Goal: Task Accomplishment & Management: Manage account settings

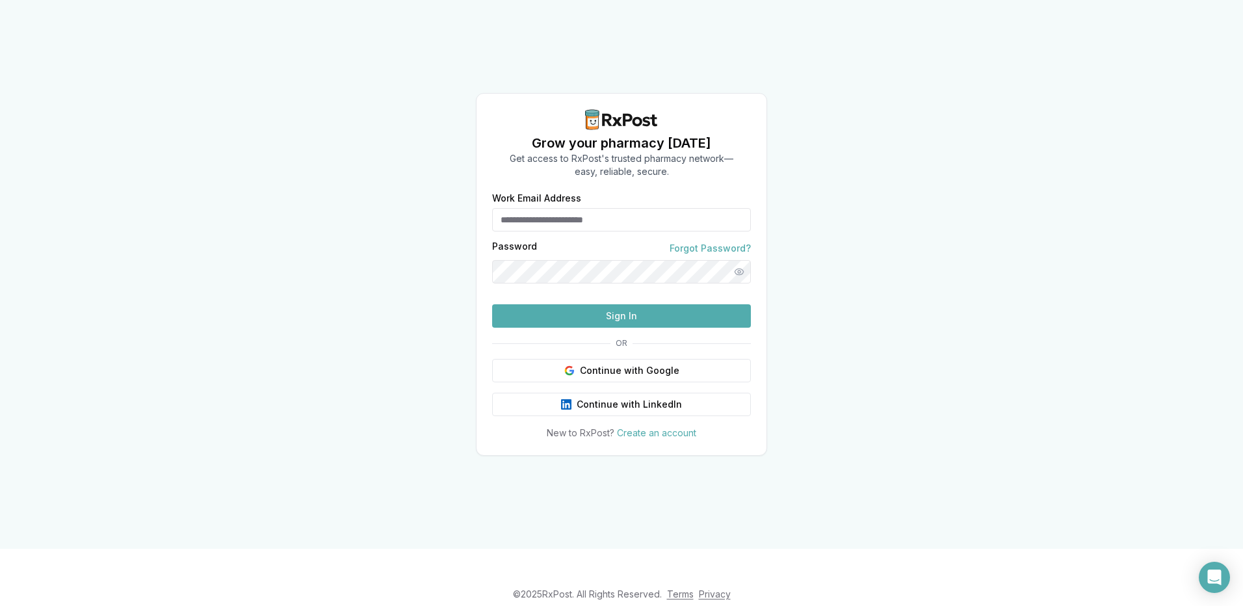
type input "**********"
click at [590, 322] on form "**********" at bounding box center [621, 261] width 259 height 134
click at [583, 328] on button "Sign In" at bounding box center [621, 315] width 259 height 23
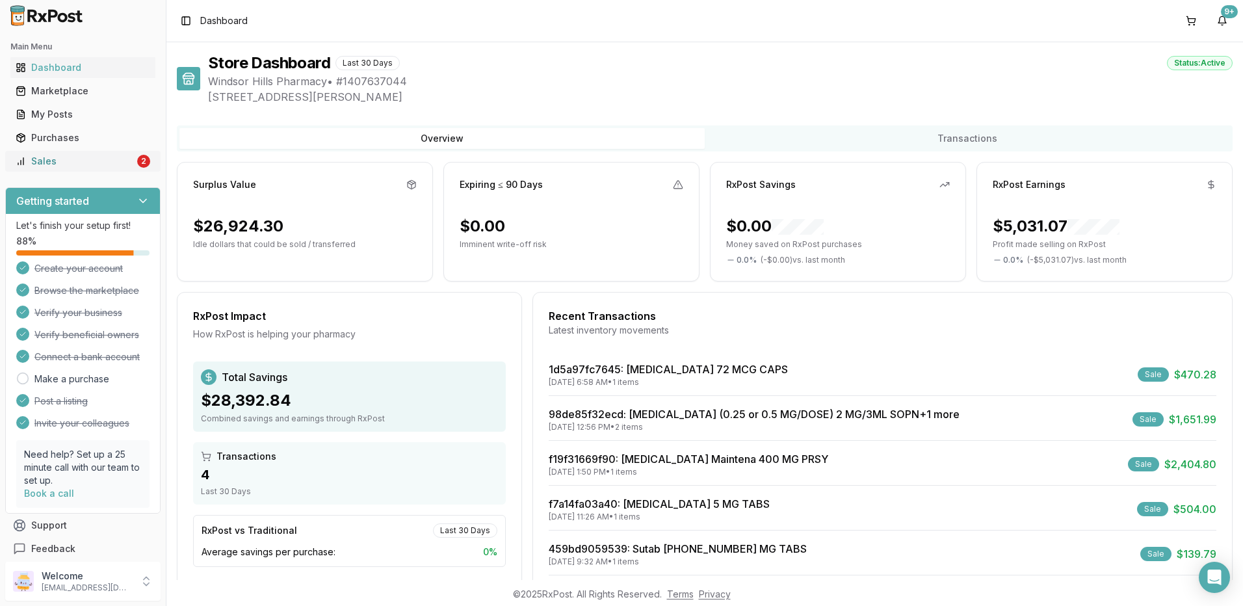
click at [57, 168] on link "Sales 2" at bounding box center [82, 161] width 145 height 23
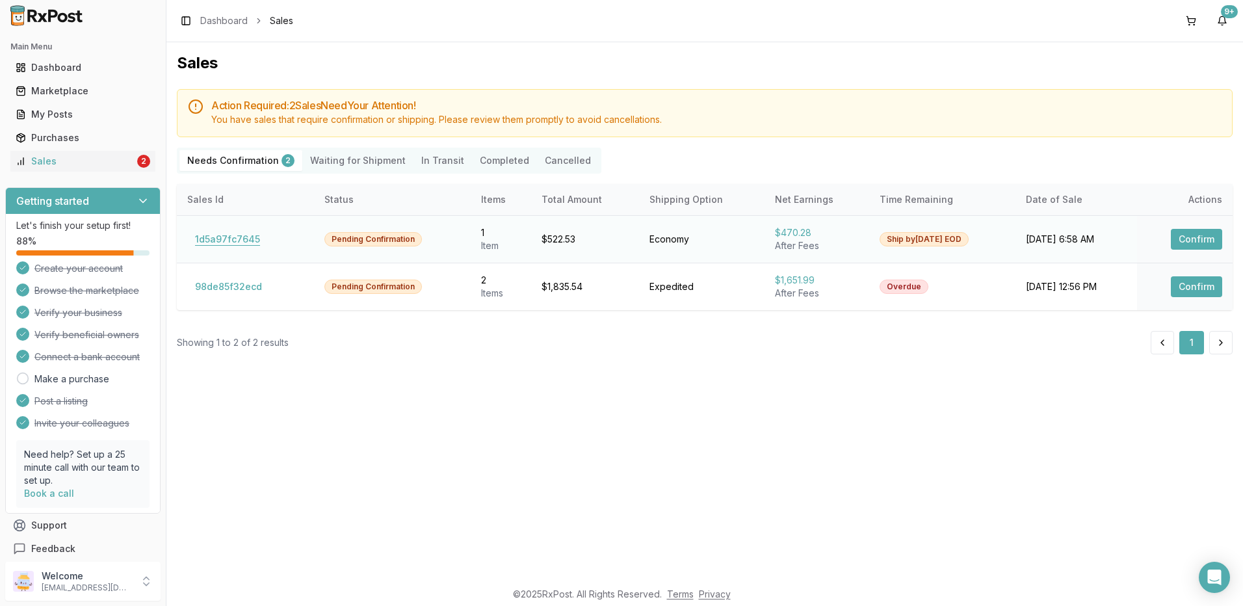
click at [229, 244] on button "1d5a97fc7645" at bounding box center [227, 239] width 81 height 21
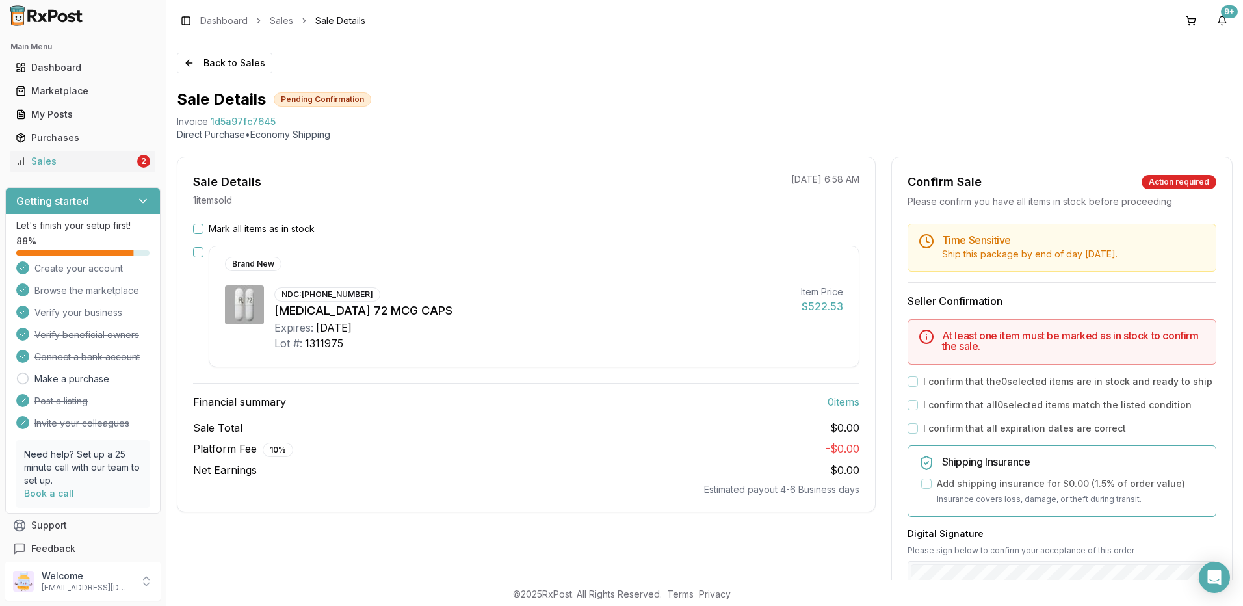
click at [196, 233] on button "Mark all items as in stock" at bounding box center [198, 229] width 10 height 10
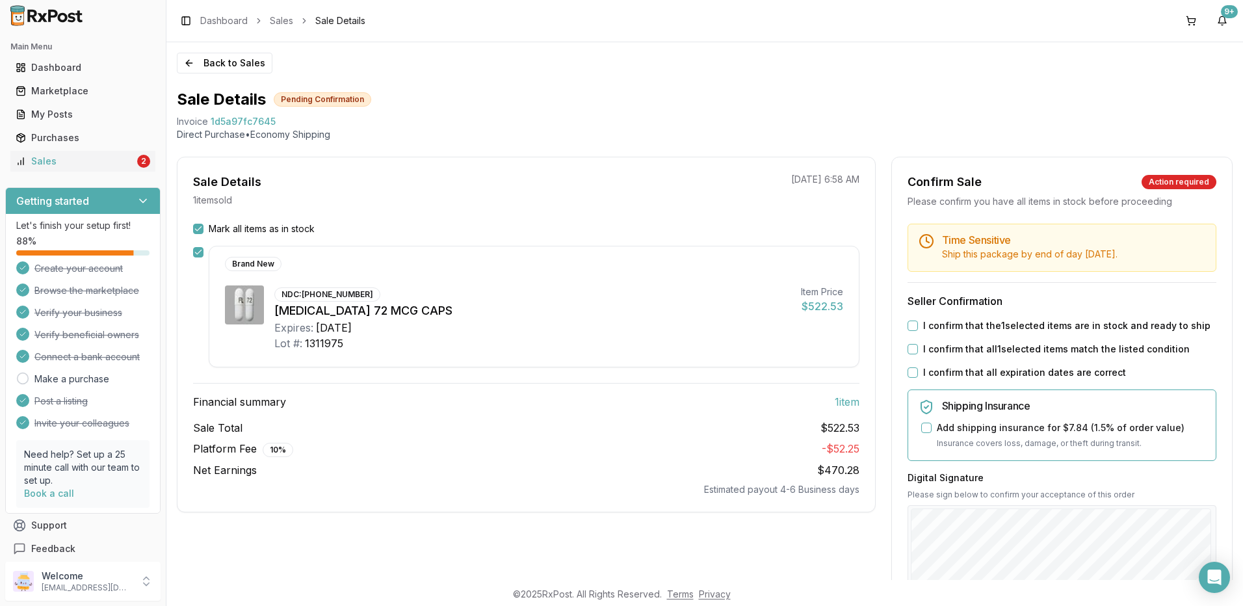
click at [908, 328] on button "I confirm that the 1 selected items are in stock and ready to ship" at bounding box center [913, 326] width 10 height 10
click at [913, 350] on button "I confirm that all 1 selected items match the listed condition" at bounding box center [913, 349] width 10 height 10
click at [909, 375] on button "I confirm that all expiration dates are correct" at bounding box center [913, 372] width 10 height 10
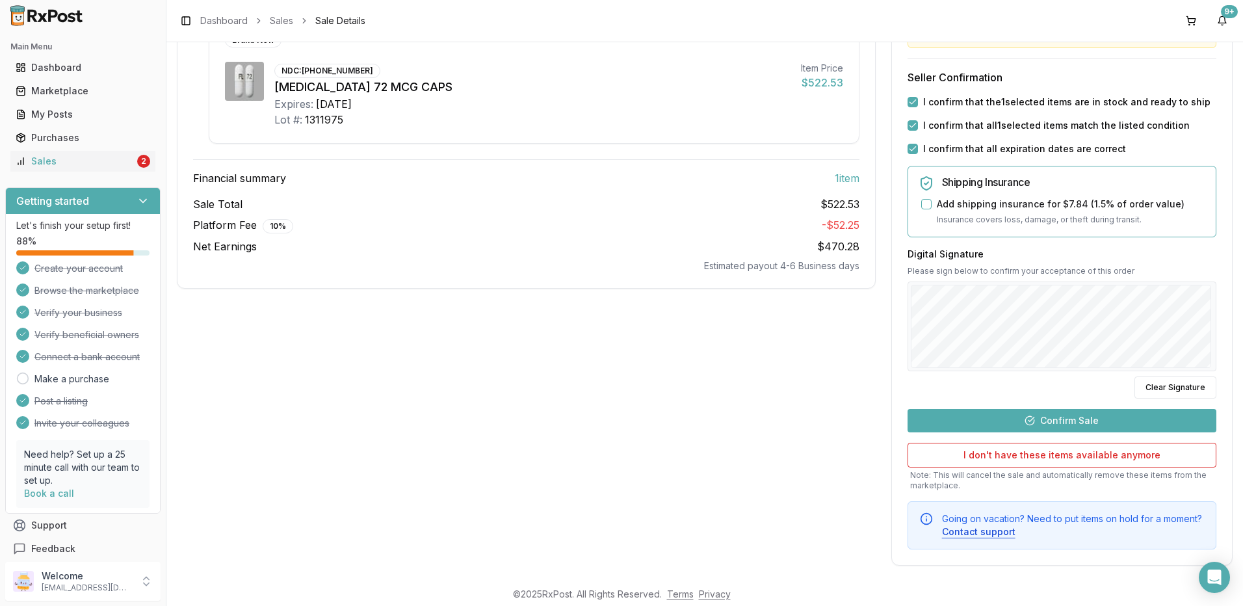
scroll to position [230, 0]
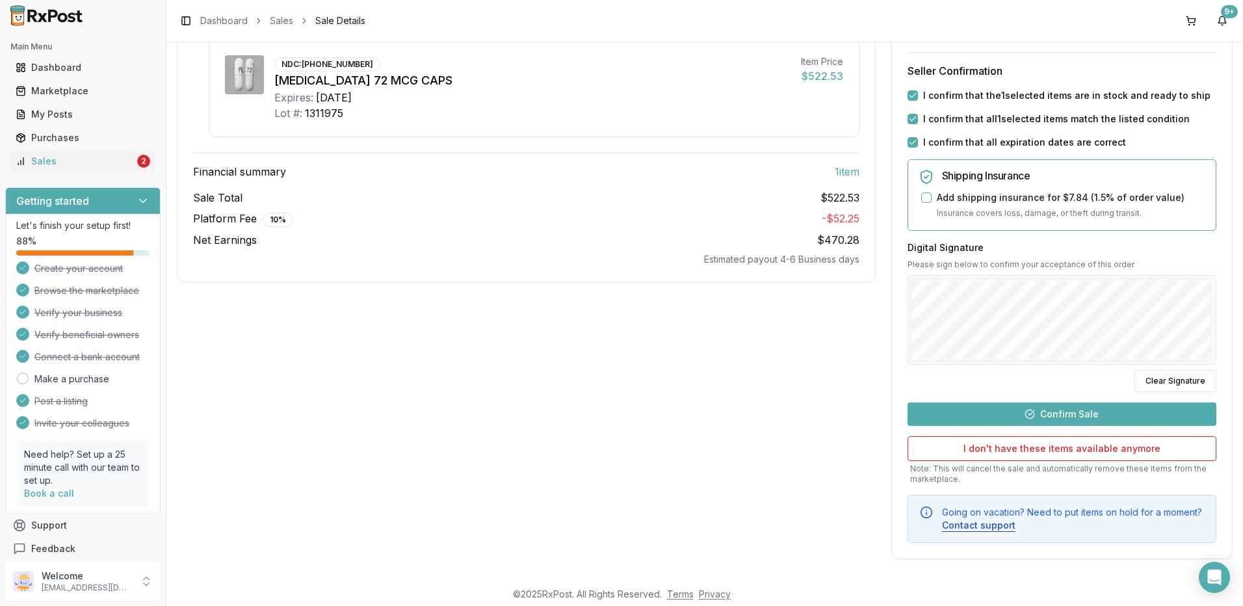
click at [1067, 413] on button "Confirm Sale" at bounding box center [1062, 413] width 309 height 23
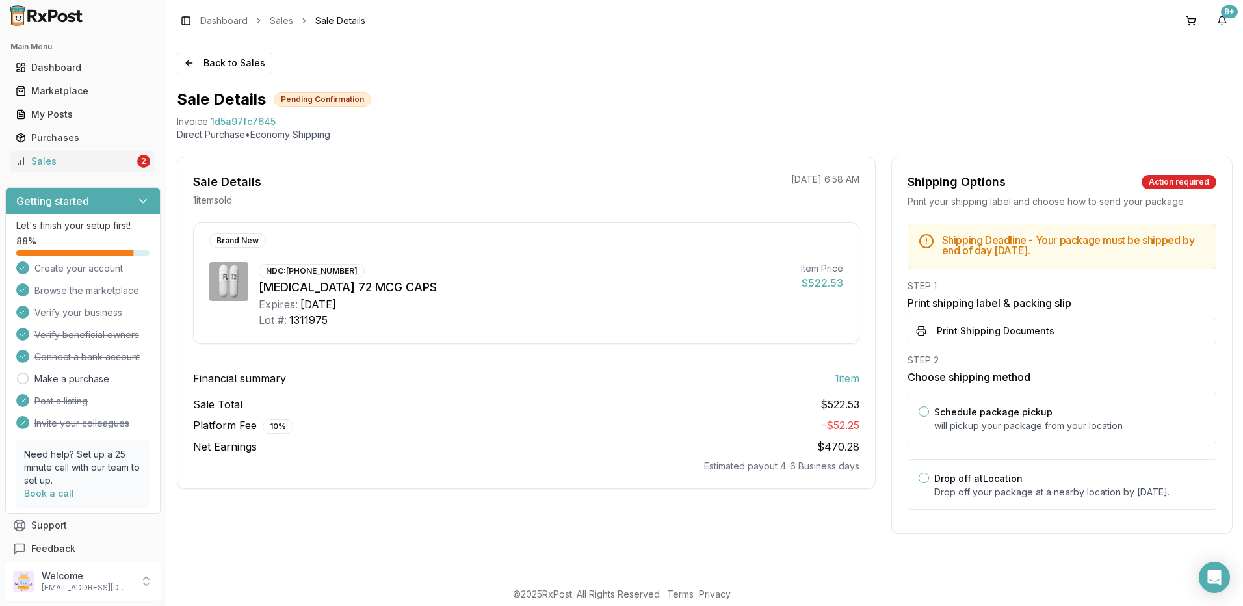
scroll to position [0, 0]
click at [1027, 334] on button "Print Shipping Documents" at bounding box center [1062, 331] width 309 height 25
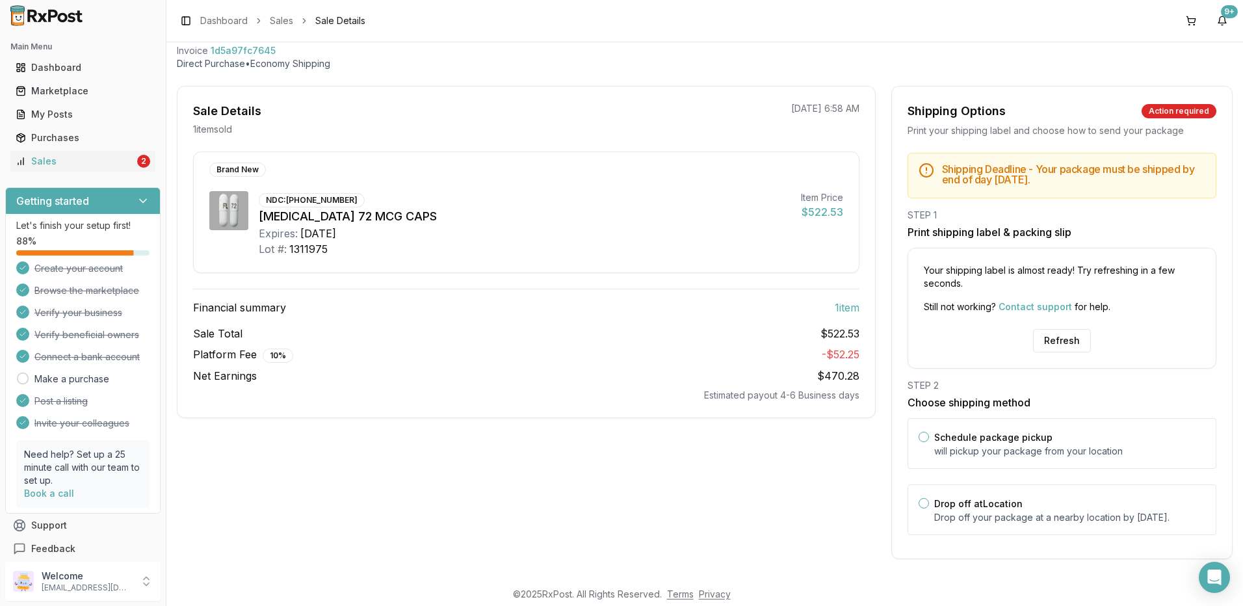
scroll to position [84, 0]
click at [1048, 334] on button "Refresh" at bounding box center [1062, 340] width 58 height 23
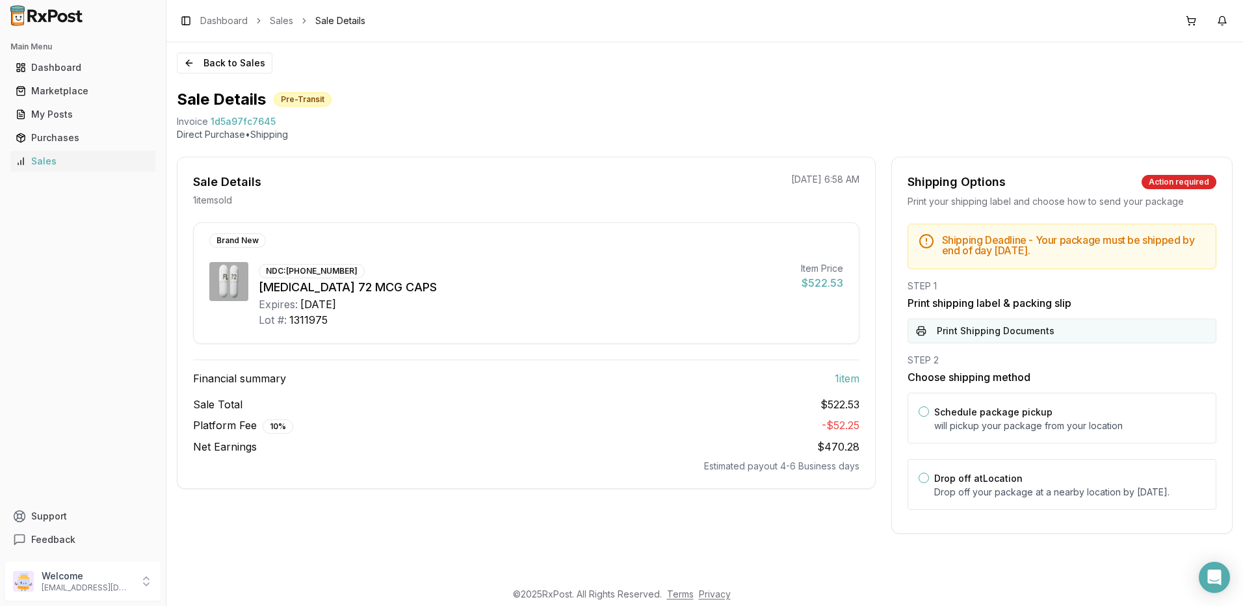
click at [1027, 334] on button "Print Shipping Documents" at bounding box center [1062, 331] width 309 height 25
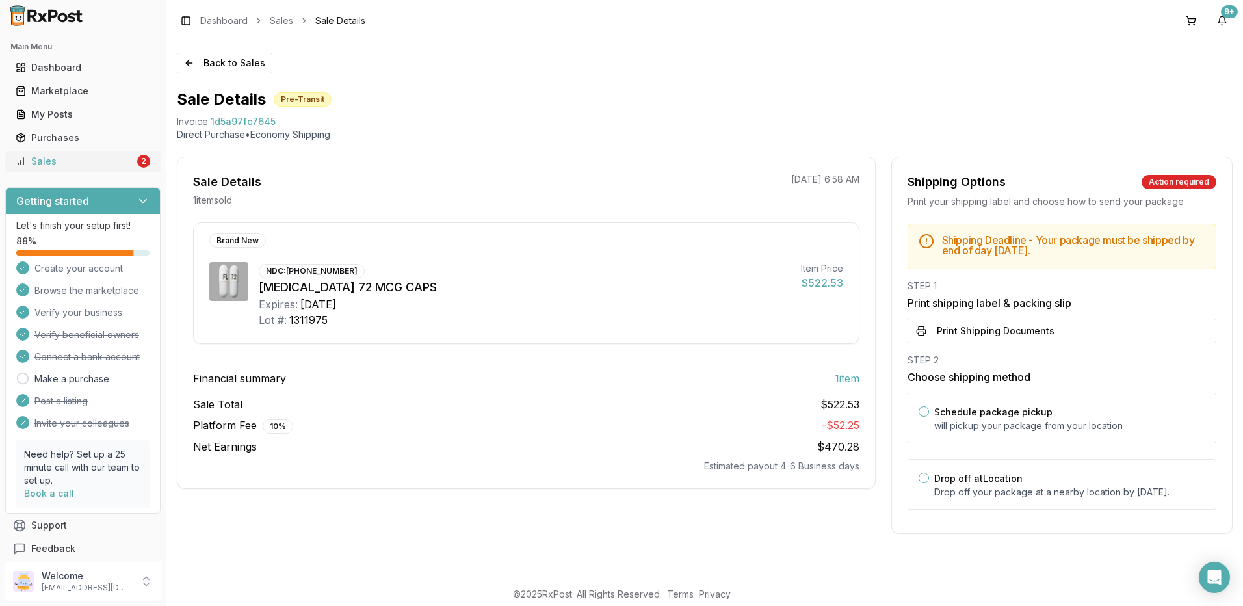
click at [40, 157] on div "Sales" at bounding box center [75, 161] width 119 height 13
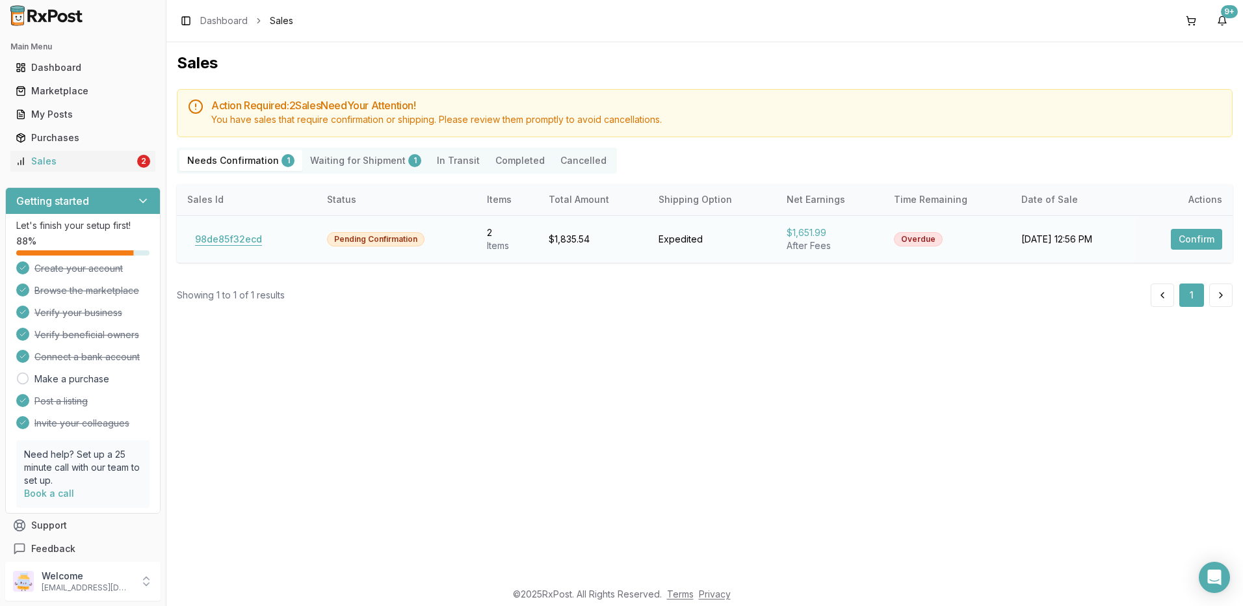
click at [229, 237] on button "98de85f32ecd" at bounding box center [228, 239] width 83 height 21
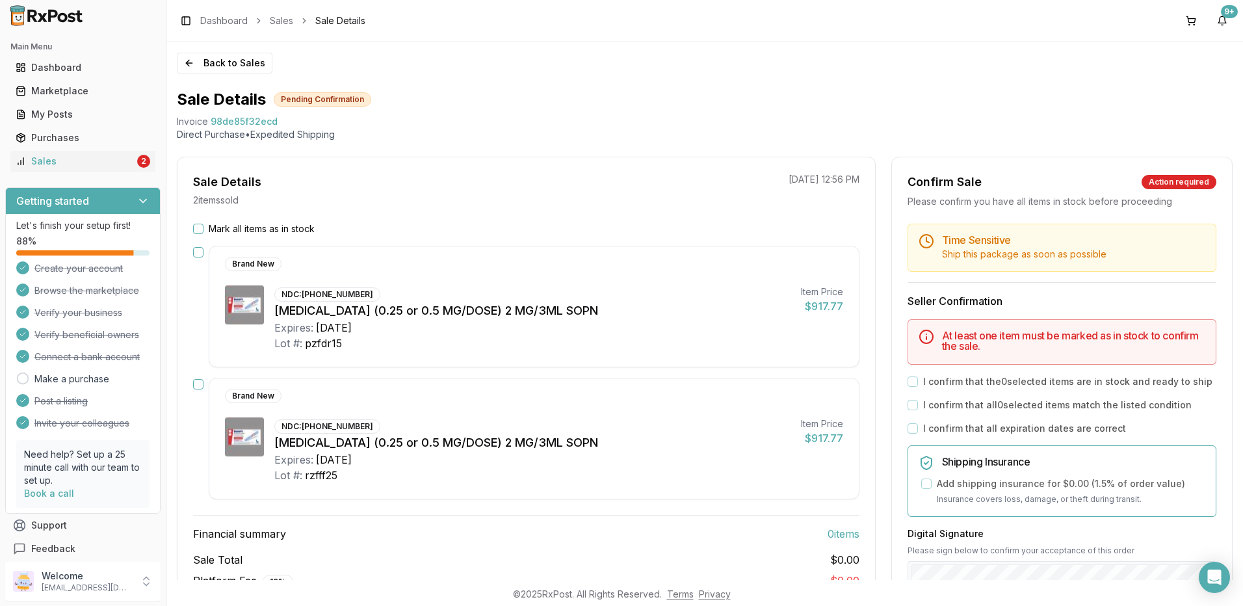
click at [200, 226] on button "Mark all items as in stock" at bounding box center [198, 229] width 10 height 10
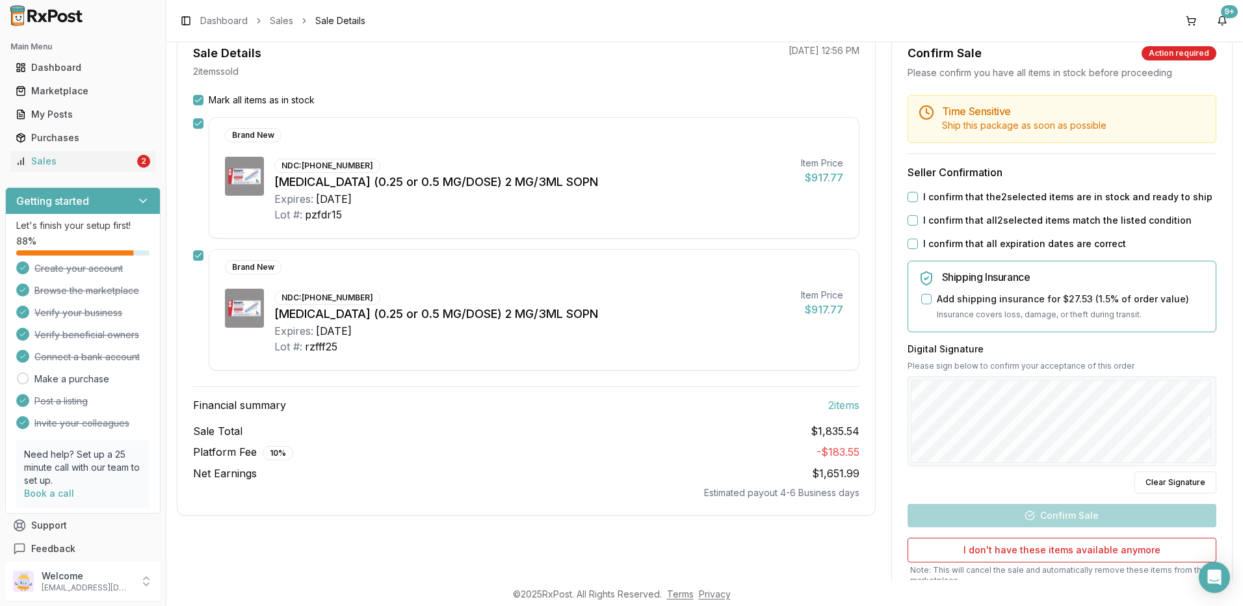
scroll to position [130, 0]
click at [908, 196] on button "I confirm that the 2 selected items are in stock and ready to ship" at bounding box center [913, 195] width 10 height 10
click at [910, 218] on button "I confirm that all 2 selected items match the listed condition" at bounding box center [913, 219] width 10 height 10
click at [908, 241] on button "I confirm that all expiration dates are correct" at bounding box center [913, 242] width 10 height 10
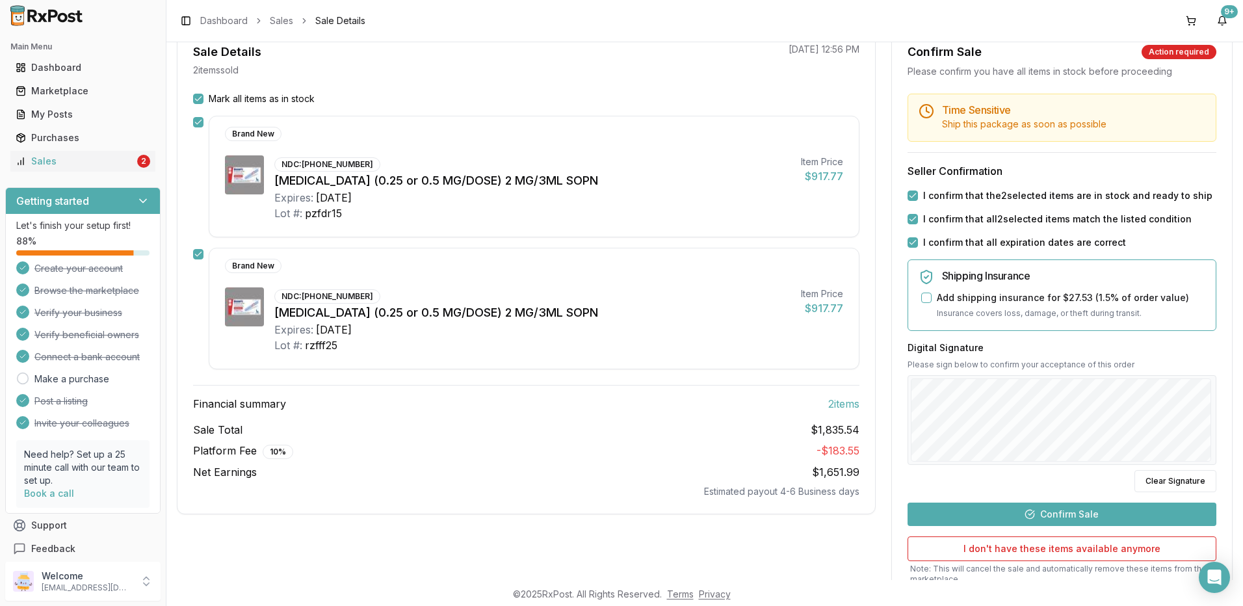
click at [1077, 515] on button "Confirm Sale" at bounding box center [1062, 514] width 309 height 23
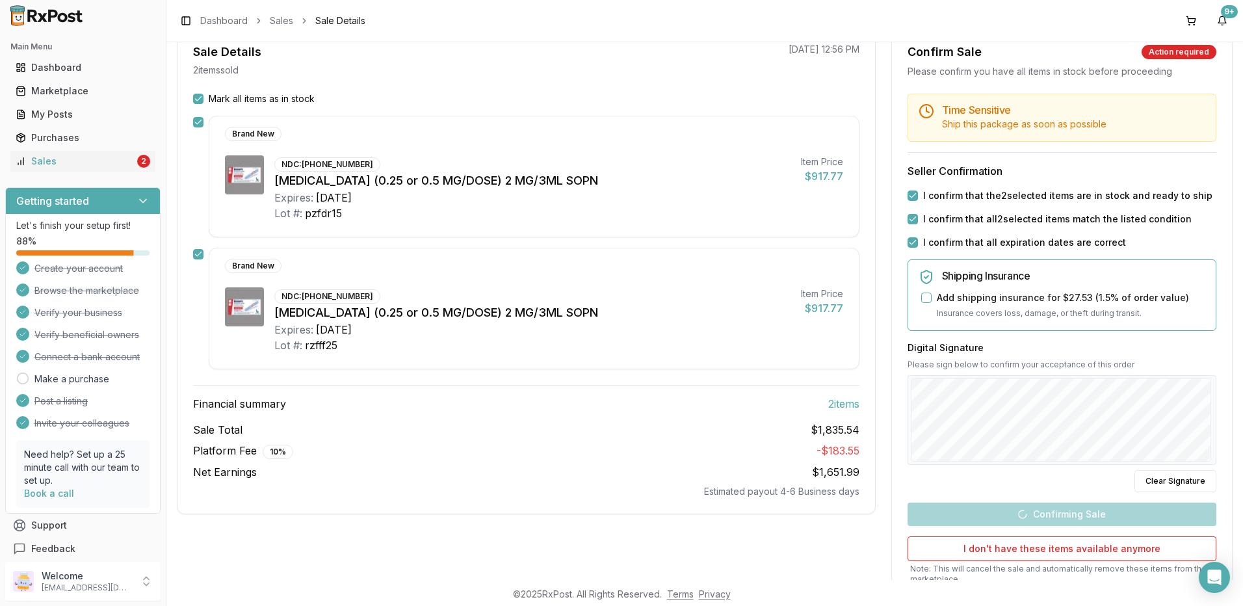
scroll to position [62, 0]
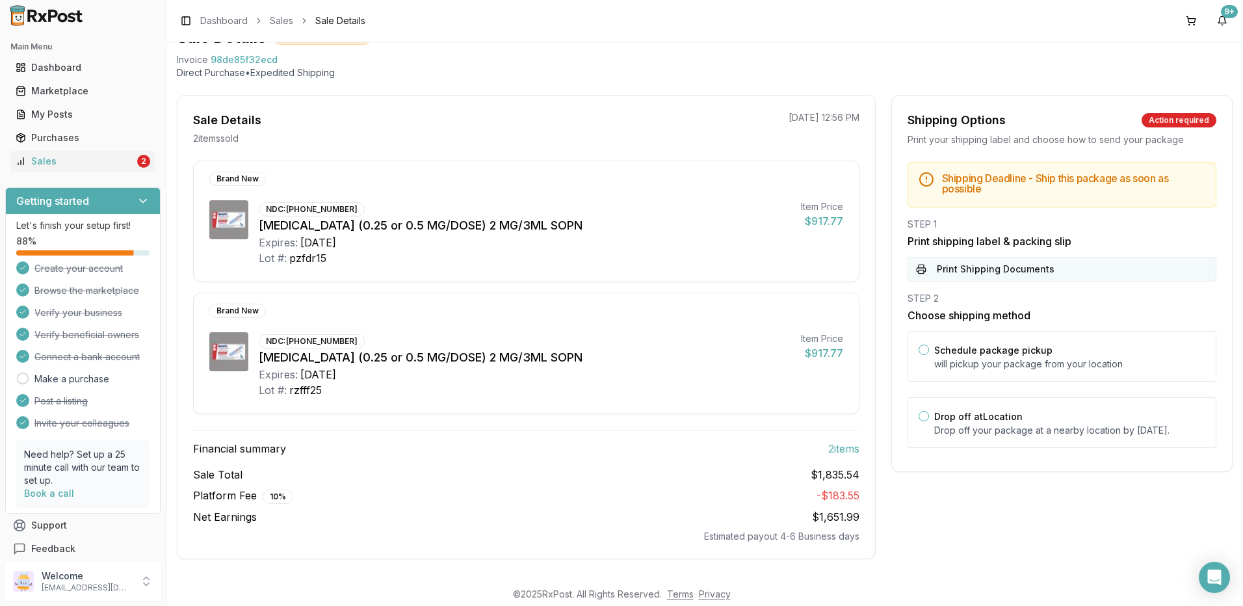
click at [993, 265] on button "Print Shipping Documents" at bounding box center [1062, 269] width 309 height 25
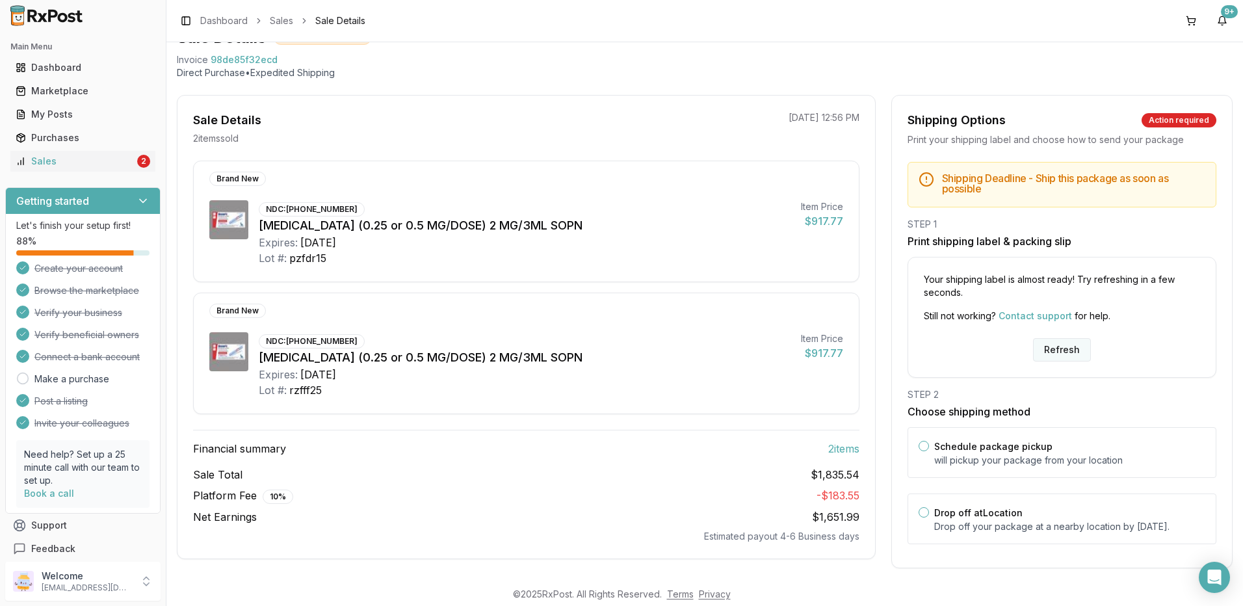
click at [1045, 348] on button "Refresh" at bounding box center [1062, 349] width 58 height 23
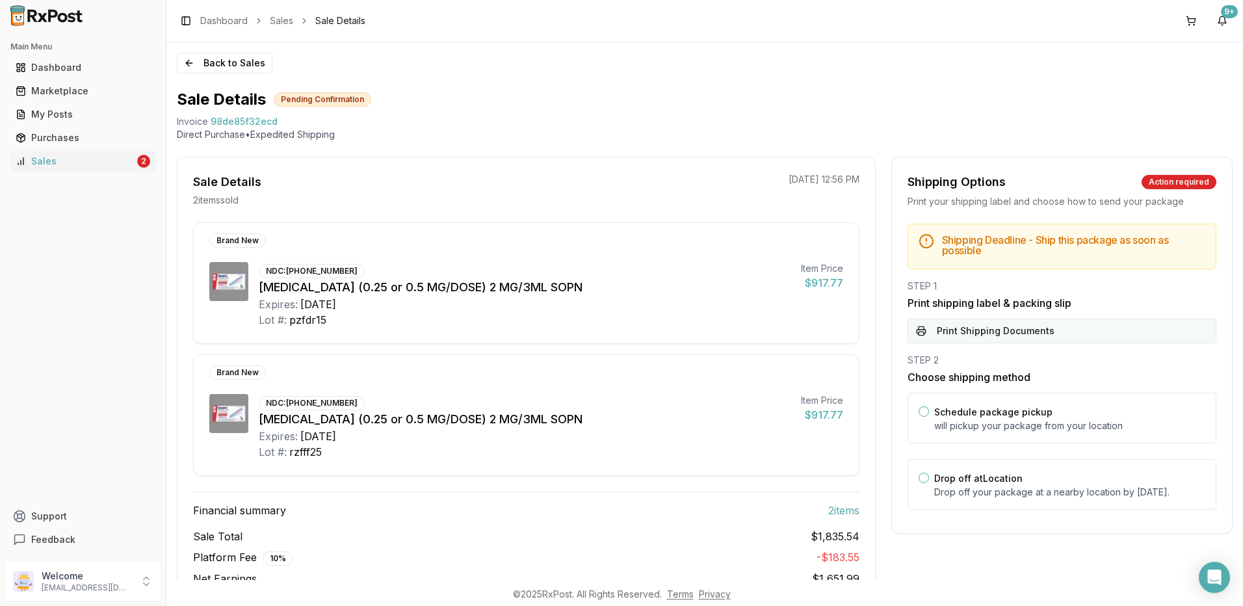
click at [992, 335] on button "Print Shipping Documents" at bounding box center [1062, 331] width 309 height 25
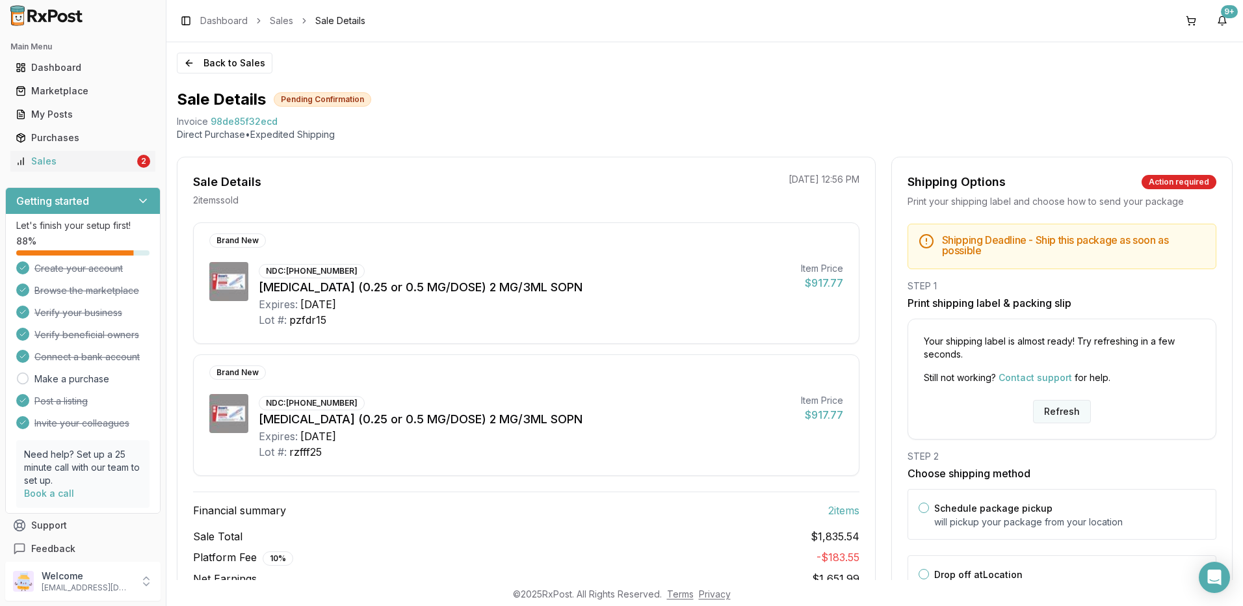
click at [1073, 411] on button "Refresh" at bounding box center [1062, 411] width 58 height 23
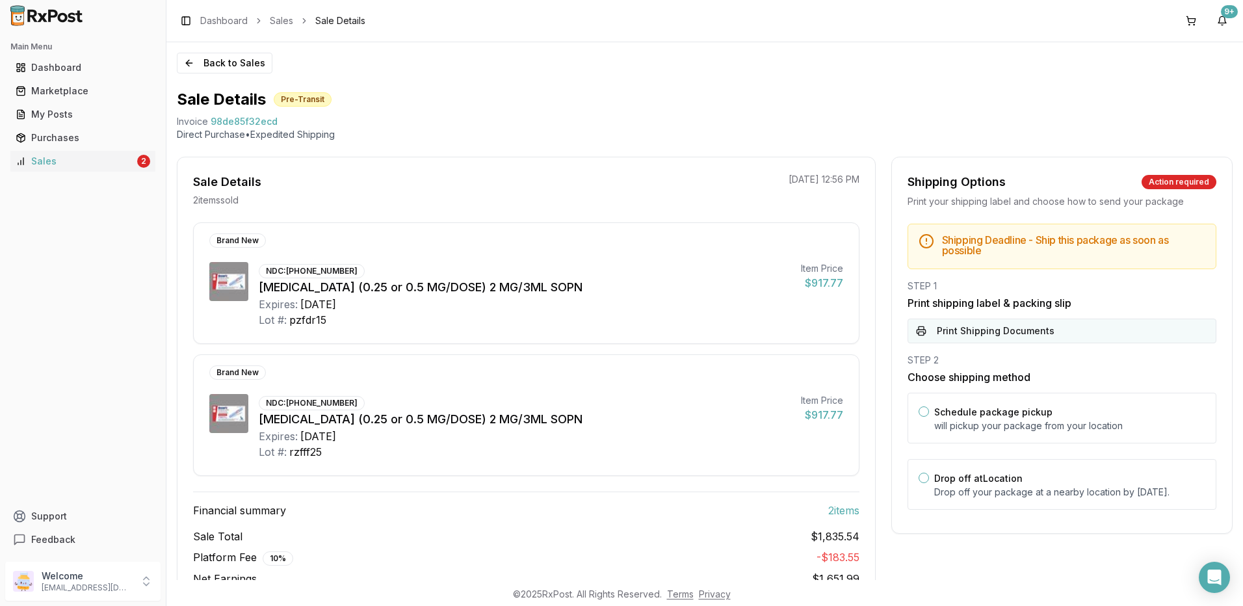
click at [973, 331] on button "Print Shipping Documents" at bounding box center [1062, 331] width 309 height 25
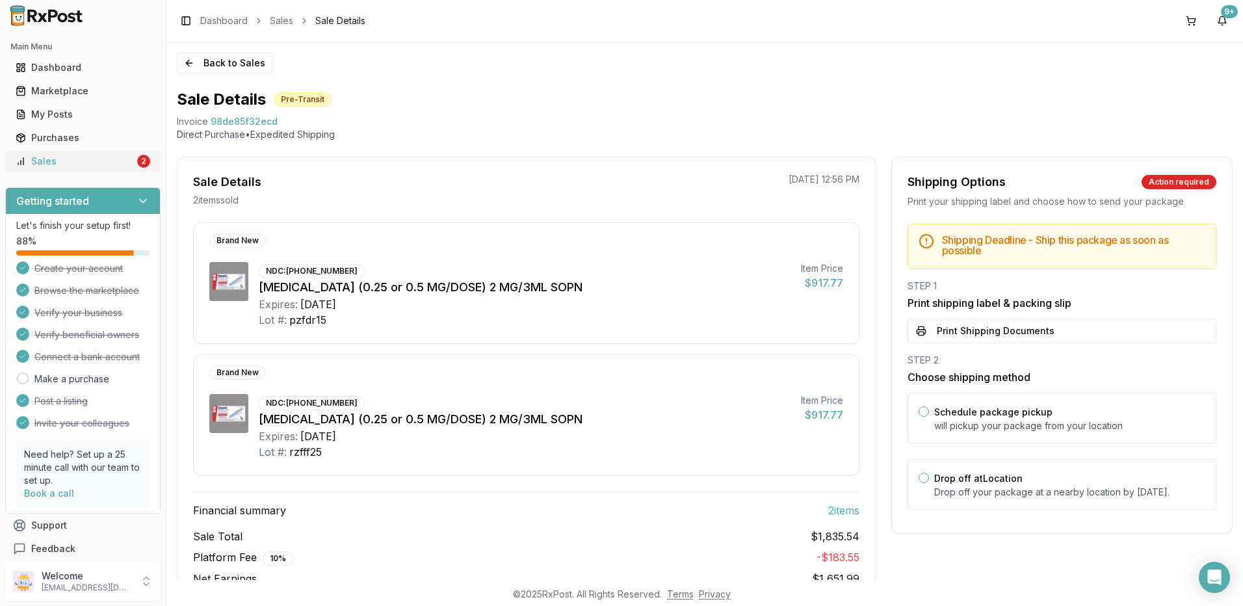
click at [50, 163] on div "Sales" at bounding box center [75, 161] width 119 height 13
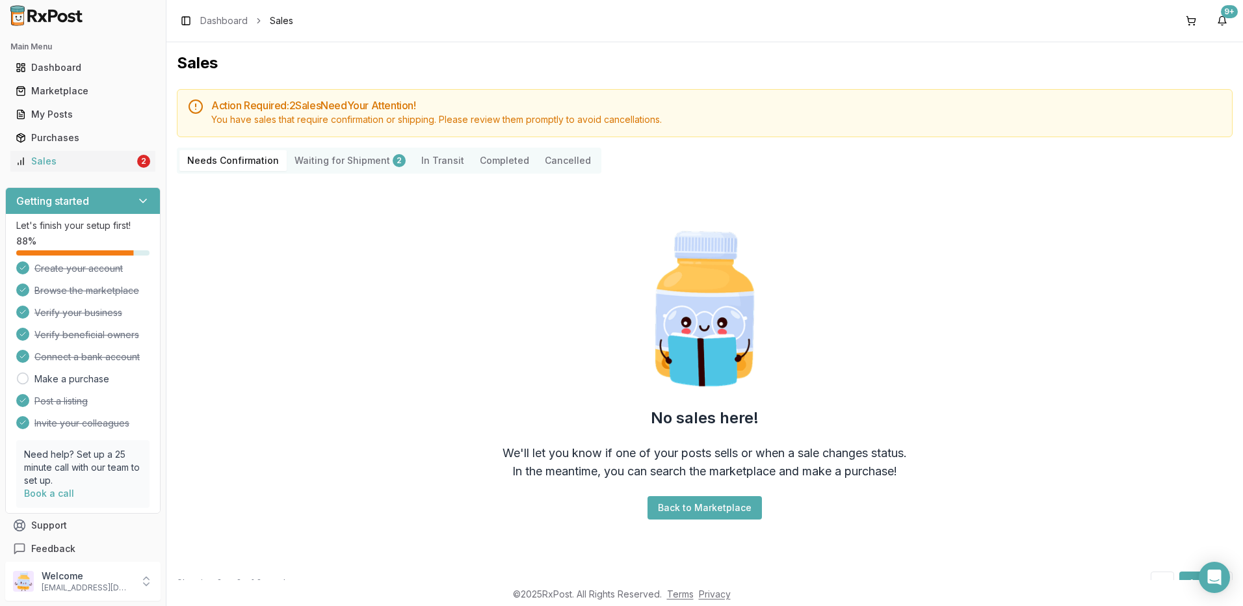
click at [345, 161] on Shipment "Waiting for Shipment 2" at bounding box center [350, 160] width 127 height 21
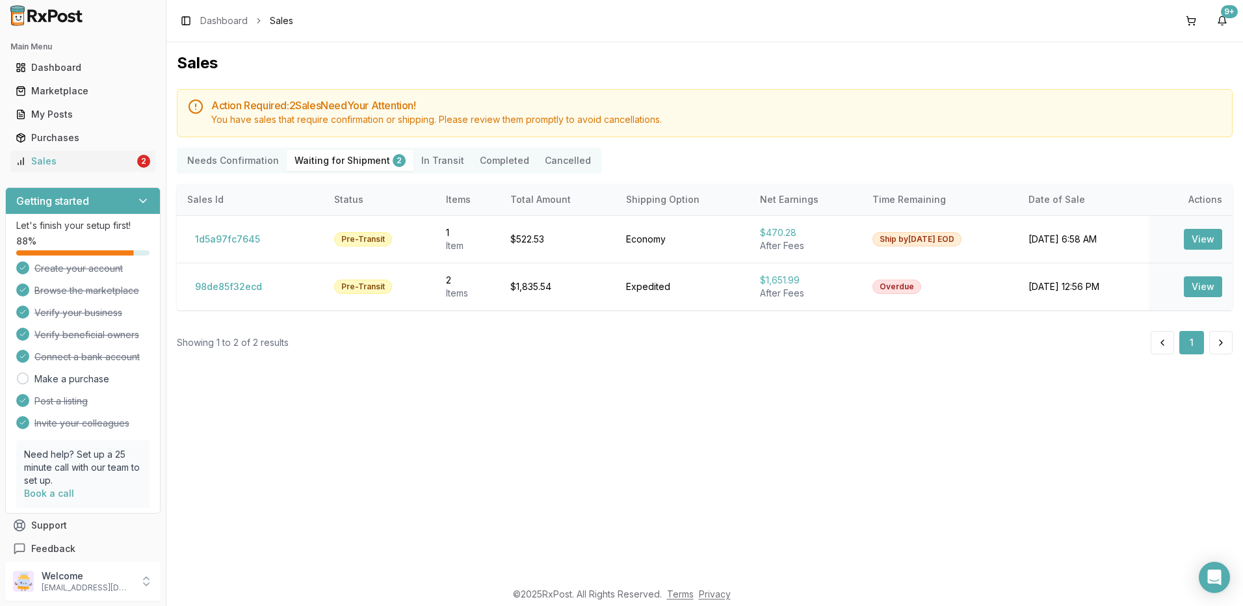
click at [240, 160] on Confirmation "Needs Confirmation" at bounding box center [232, 160] width 107 height 21
